Goal: Find specific page/section: Find specific page/section

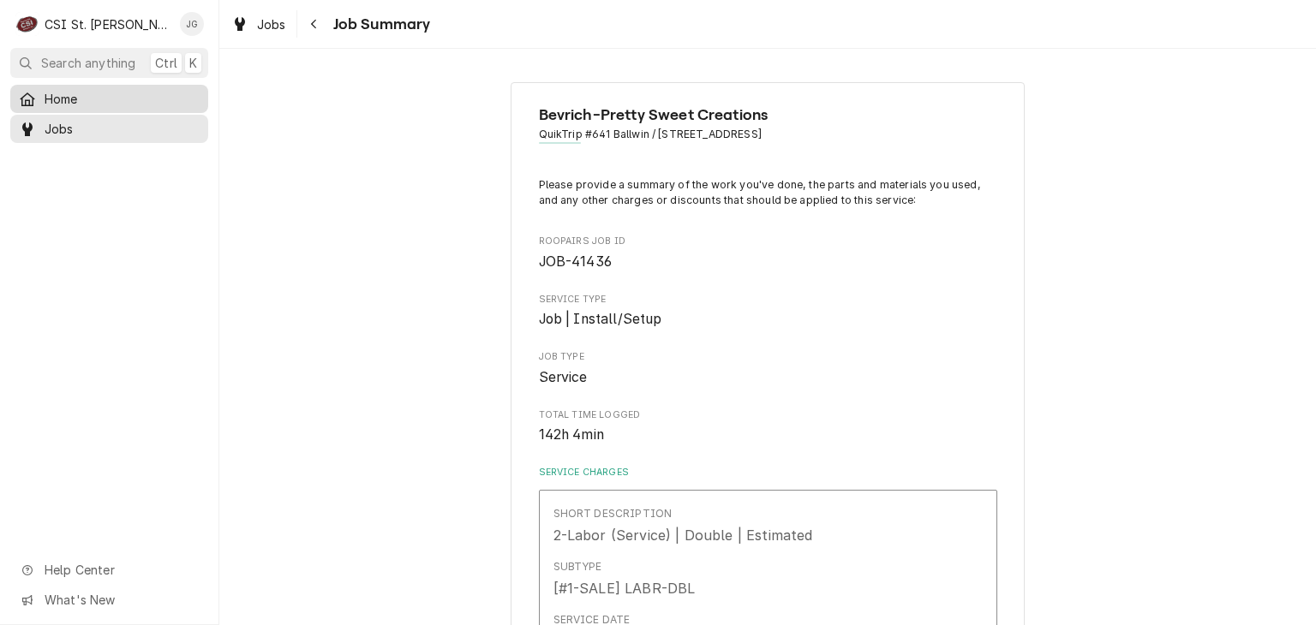
click at [49, 92] on span "Home" at bounding box center [122, 99] width 155 height 18
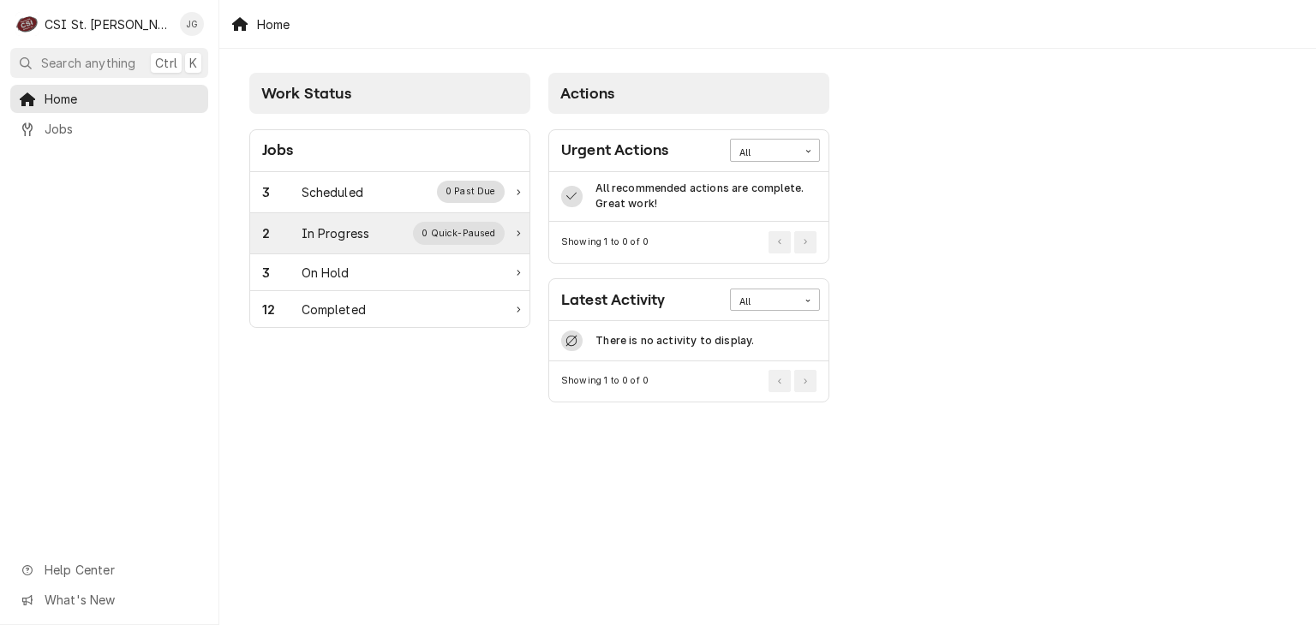
click at [330, 239] on div "In Progress" at bounding box center [335, 233] width 69 height 18
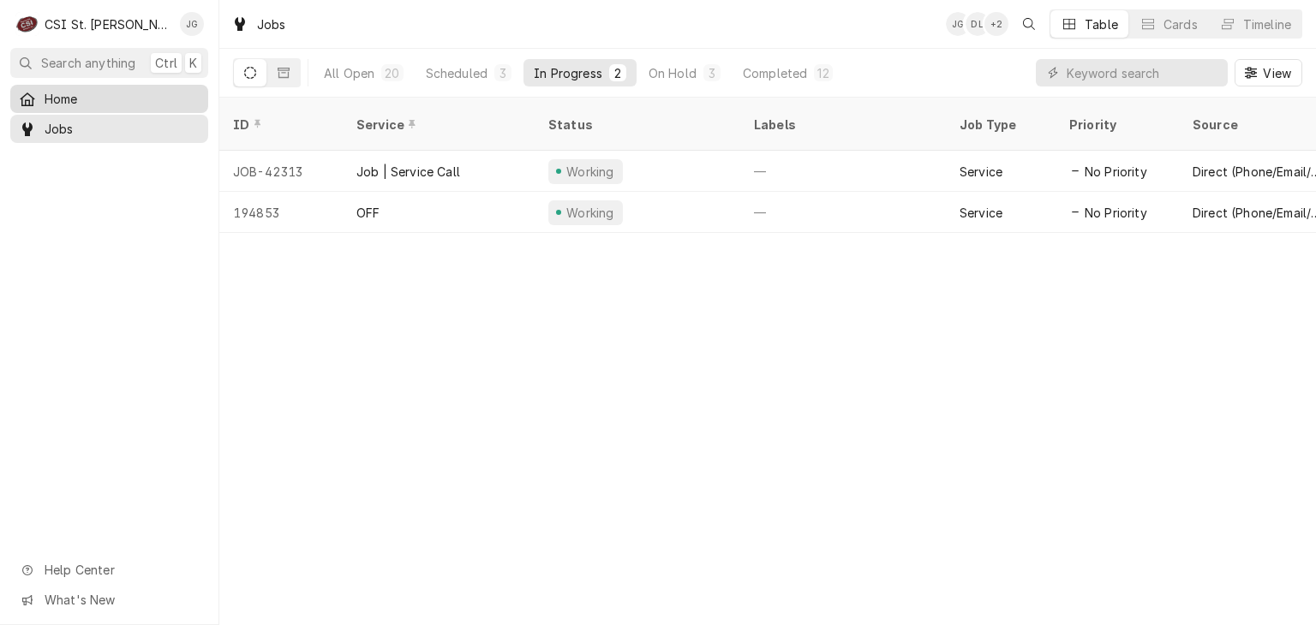
click at [80, 85] on link "Home" at bounding box center [109, 99] width 198 height 28
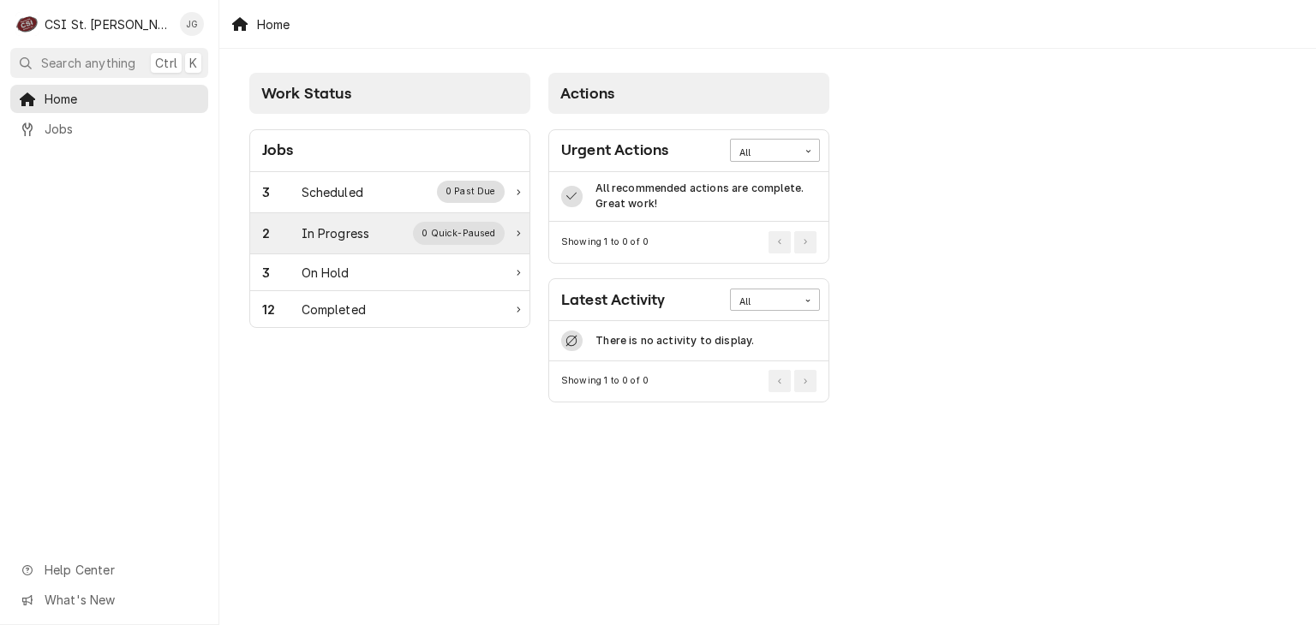
click at [330, 239] on div "In Progress" at bounding box center [335, 233] width 69 height 18
